Goal: Transaction & Acquisition: Purchase product/service

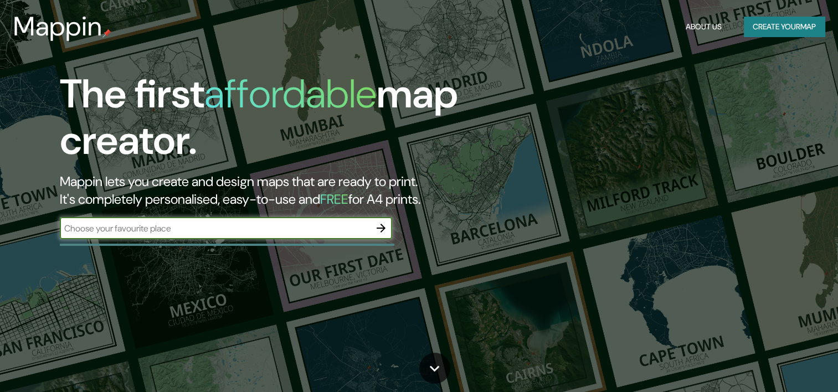
click at [213, 233] on input "text" at bounding box center [215, 228] width 310 height 13
type input "talcahuano"
click at [379, 229] on icon "button" at bounding box center [380, 228] width 13 height 13
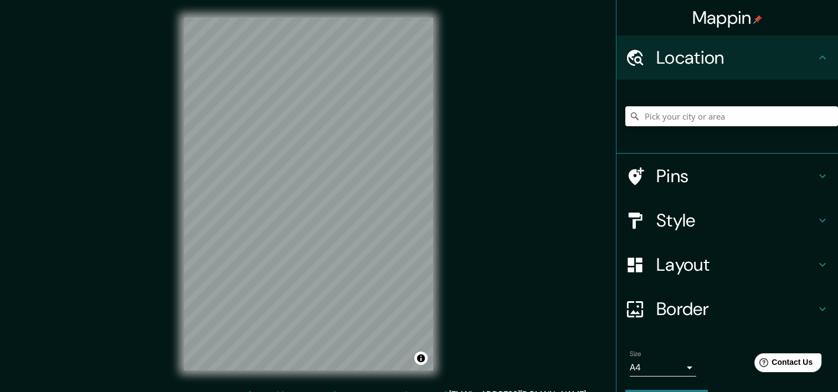
click at [676, 105] on div at bounding box center [731, 116] width 213 height 55
click at [674, 111] on input "Pick your city or area" at bounding box center [731, 116] width 213 height 20
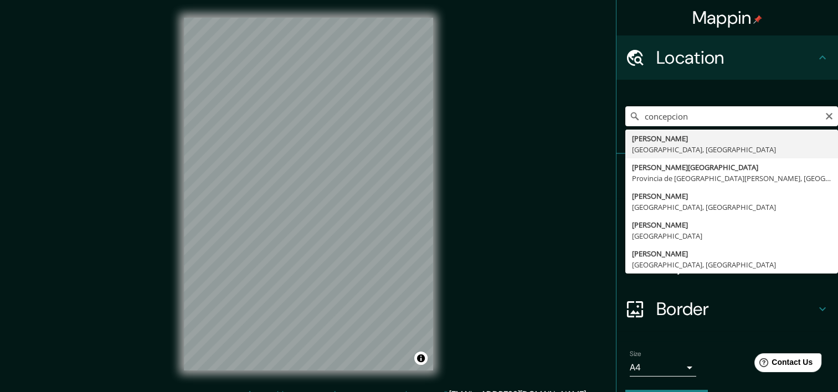
type input "Concepción, Región del Biobío, Chile"
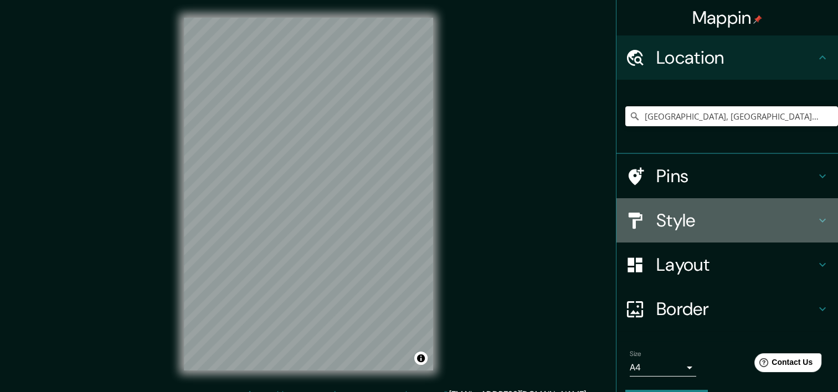
click at [661, 217] on h4 "Style" at bounding box center [736, 220] width 160 height 22
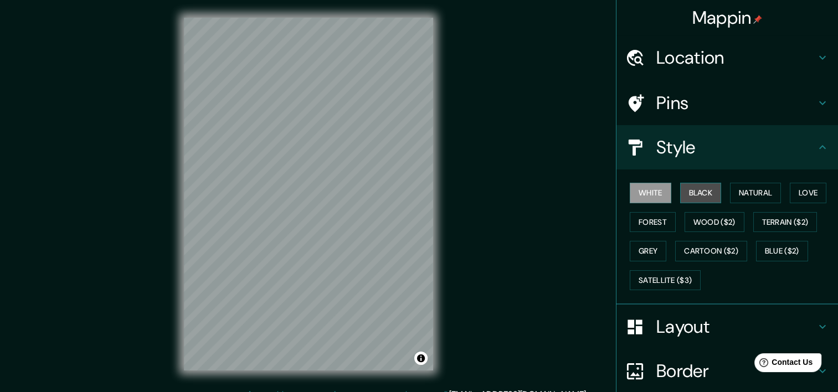
click at [681, 191] on button "Black" at bounding box center [701, 193] width 42 height 20
click at [647, 191] on button "White" at bounding box center [651, 193] width 42 height 20
click at [701, 197] on button "Black" at bounding box center [701, 193] width 42 height 20
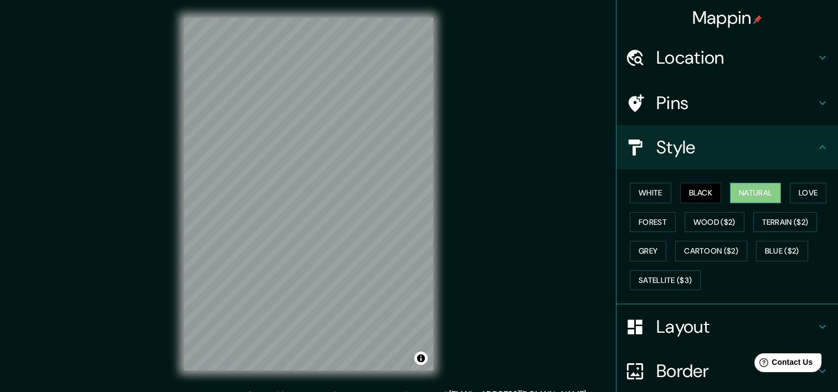
click at [752, 194] on button "Natural" at bounding box center [755, 193] width 51 height 20
click at [820, 194] on button "Love" at bounding box center [808, 193] width 37 height 20
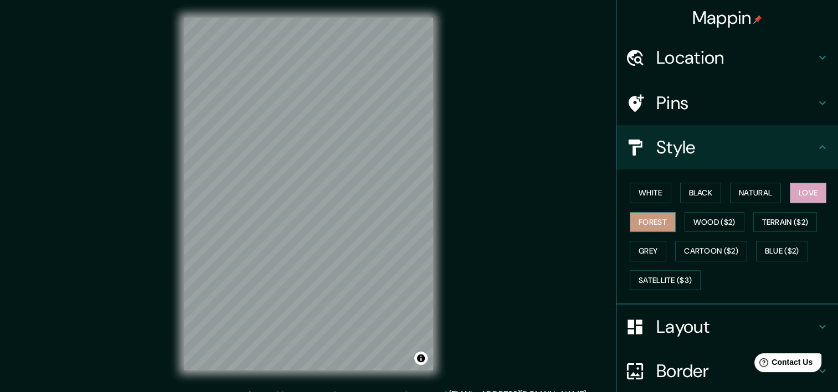
click at [645, 213] on button "Forest" at bounding box center [653, 222] width 46 height 20
click at [638, 253] on button "Grey" at bounding box center [648, 251] width 37 height 20
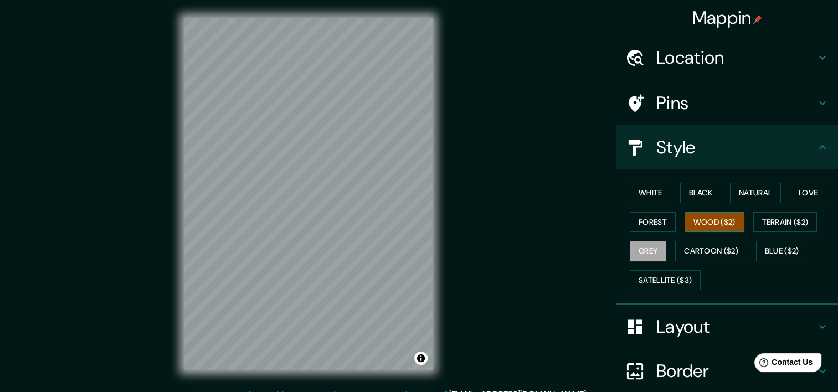
click at [700, 213] on button "Wood ($2)" at bounding box center [715, 222] width 60 height 20
click at [682, 192] on button "Black" at bounding box center [701, 193] width 42 height 20
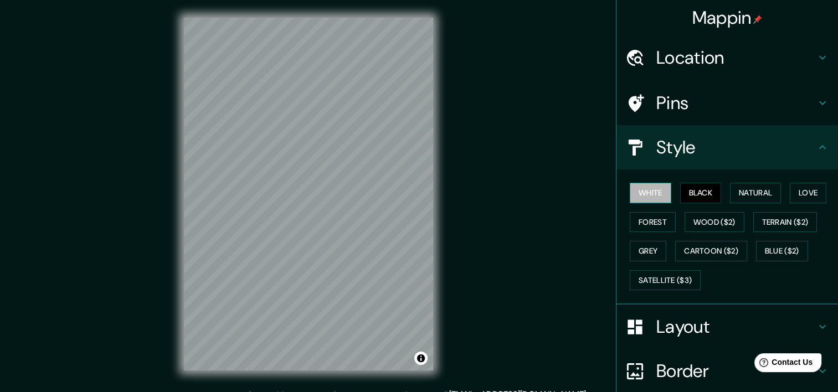
click at [638, 186] on button "White" at bounding box center [651, 193] width 42 height 20
click at [680, 191] on button "Black" at bounding box center [701, 193] width 42 height 20
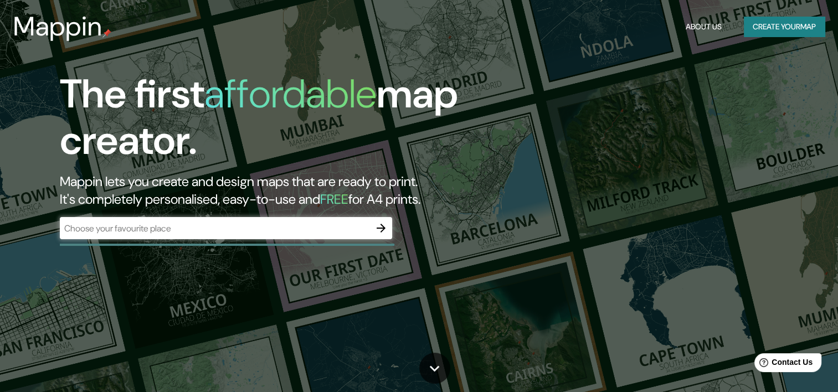
click at [628, 62] on div "The first affordable map creator. Mappin lets you create and design maps that a…" at bounding box center [419, 196] width 838 height 392
